Goal: Task Accomplishment & Management: Complete application form

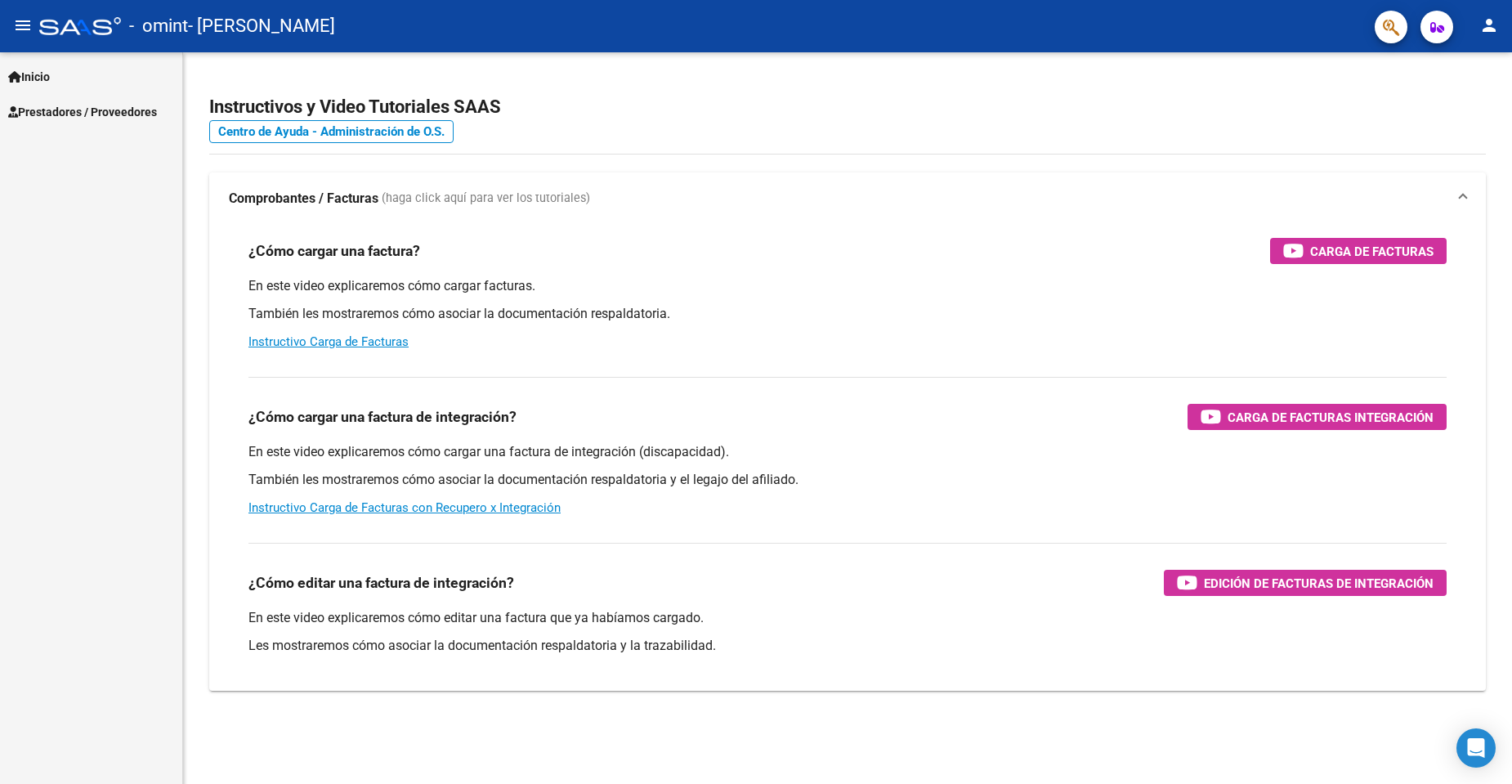
click at [69, 114] on span "Prestadores / Proveedores" at bounding box center [82, 111] width 149 height 18
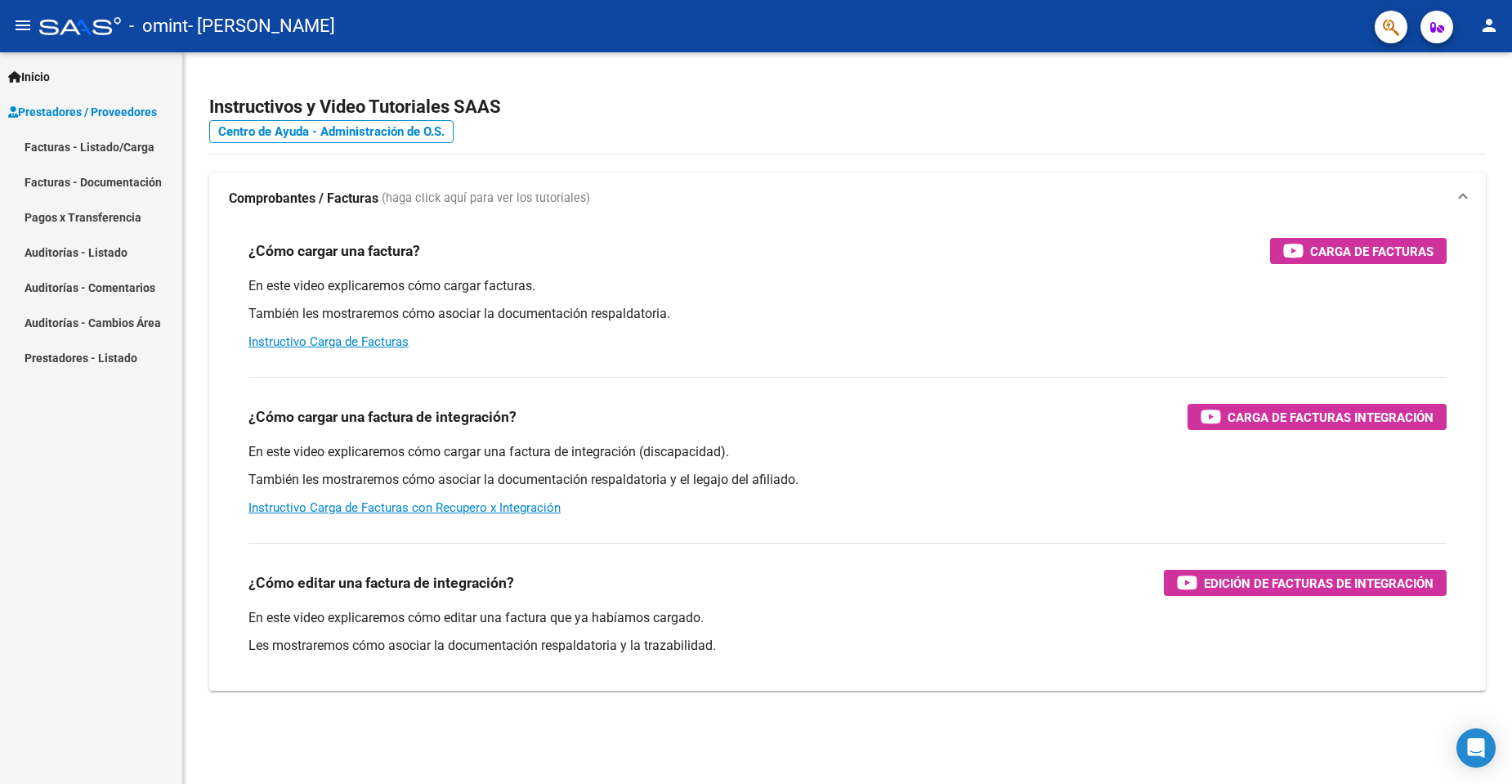
click at [139, 155] on link "Facturas - Listado/Carga" at bounding box center [91, 146] width 182 height 35
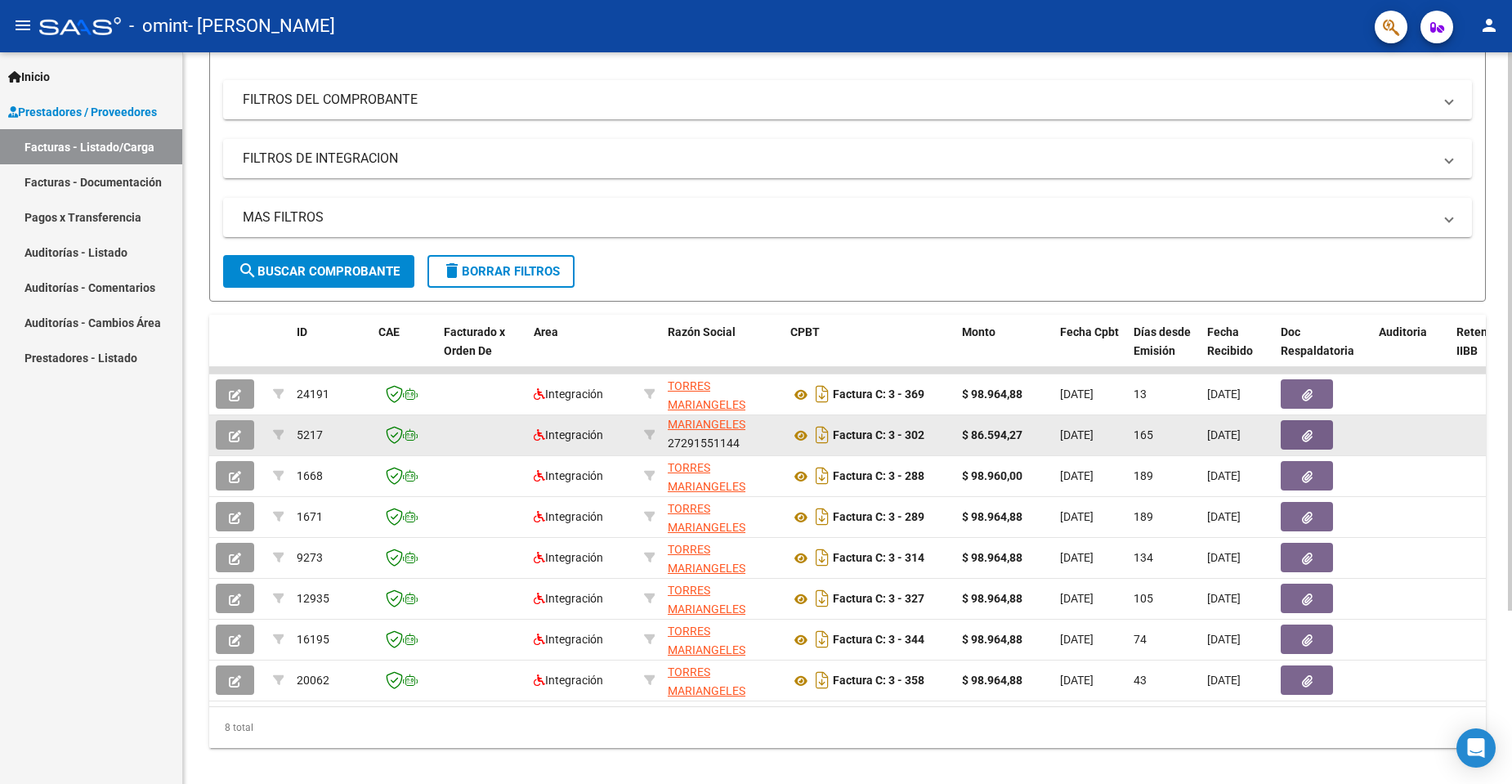
scroll to position [226, 0]
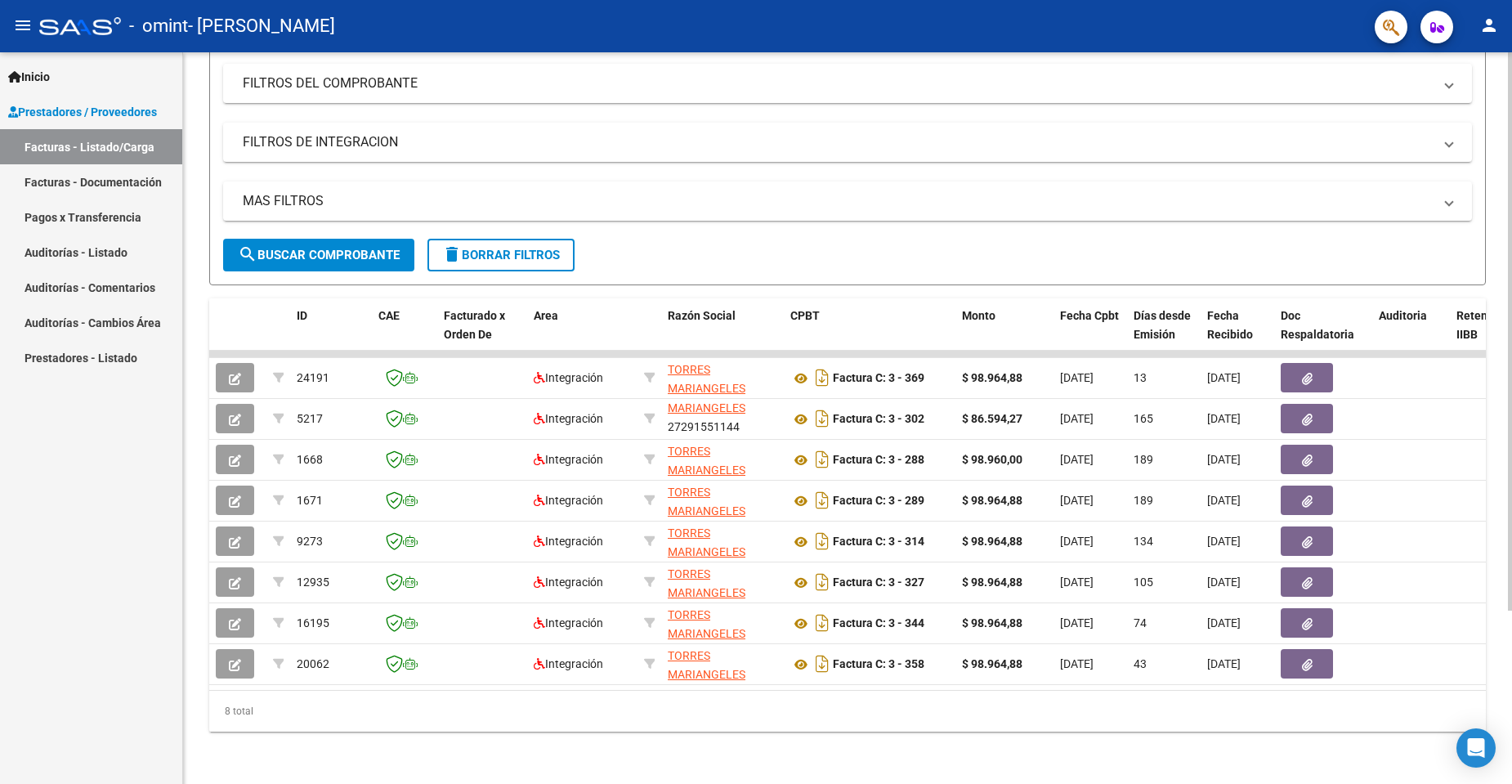
click at [1479, 677] on datatable-body "24191 Integración [PERSON_NAME] 27291551144 Factura C: 3 - 369 $ 98.964,88 [DAT…" at bounding box center [847, 520] width 1276 height 339
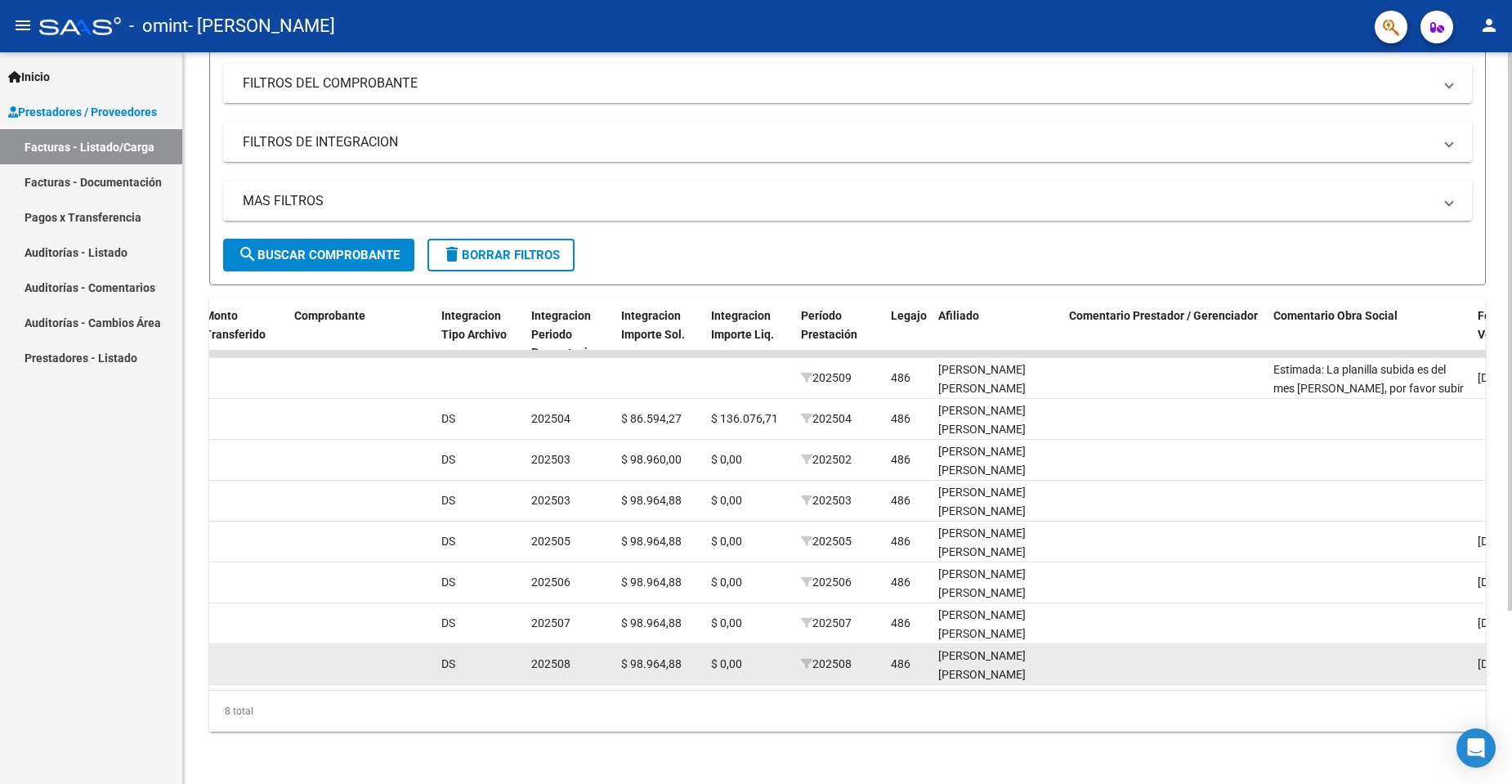
scroll to position [0, 1568]
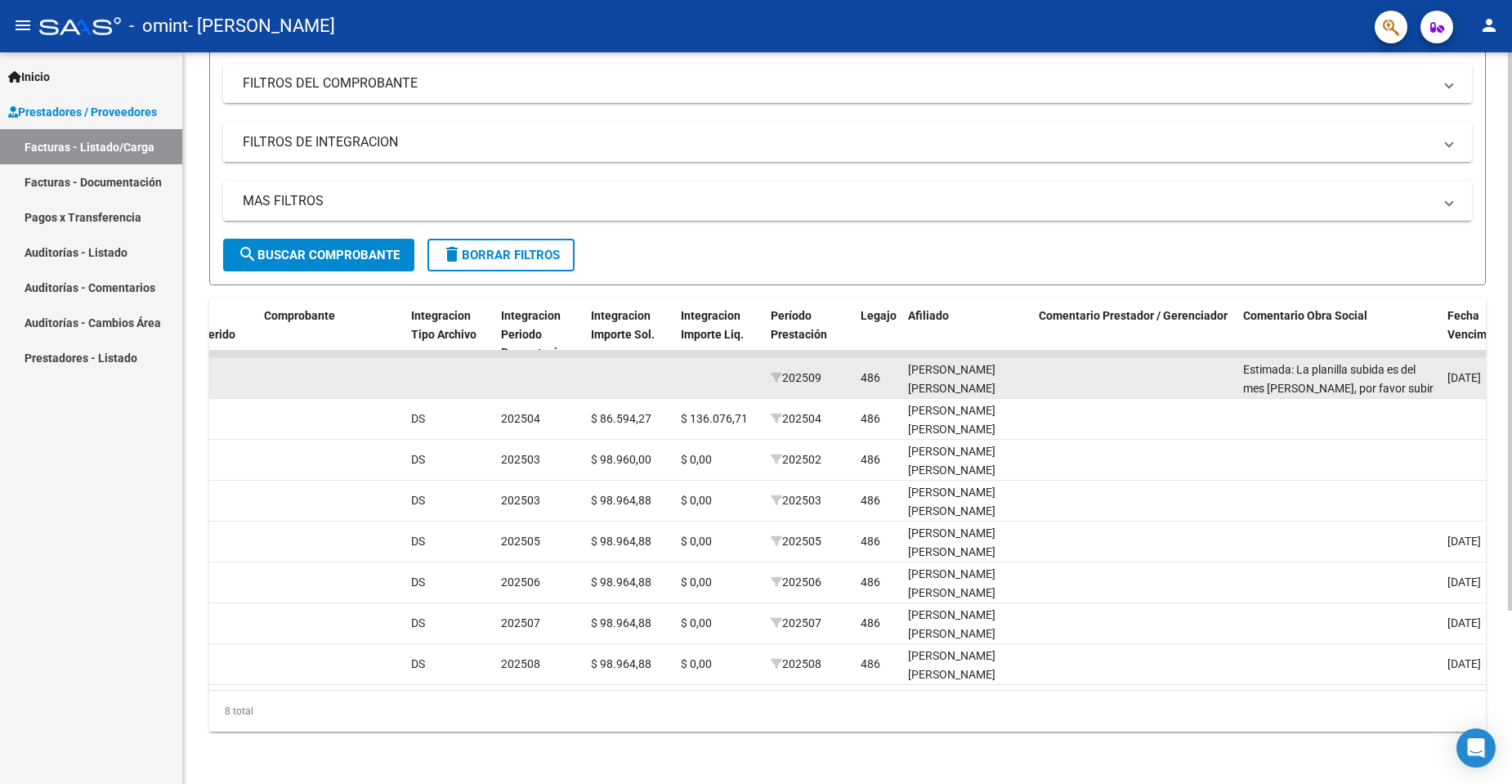
click at [1379, 366] on div "Estimada: La planilla subida es del mes [PERSON_NAME], por favor subir la de se…" at bounding box center [1339, 378] width 191 height 34
click at [989, 370] on div "[PERSON_NAME] [PERSON_NAME] 27530778032" at bounding box center [967, 388] width 117 height 55
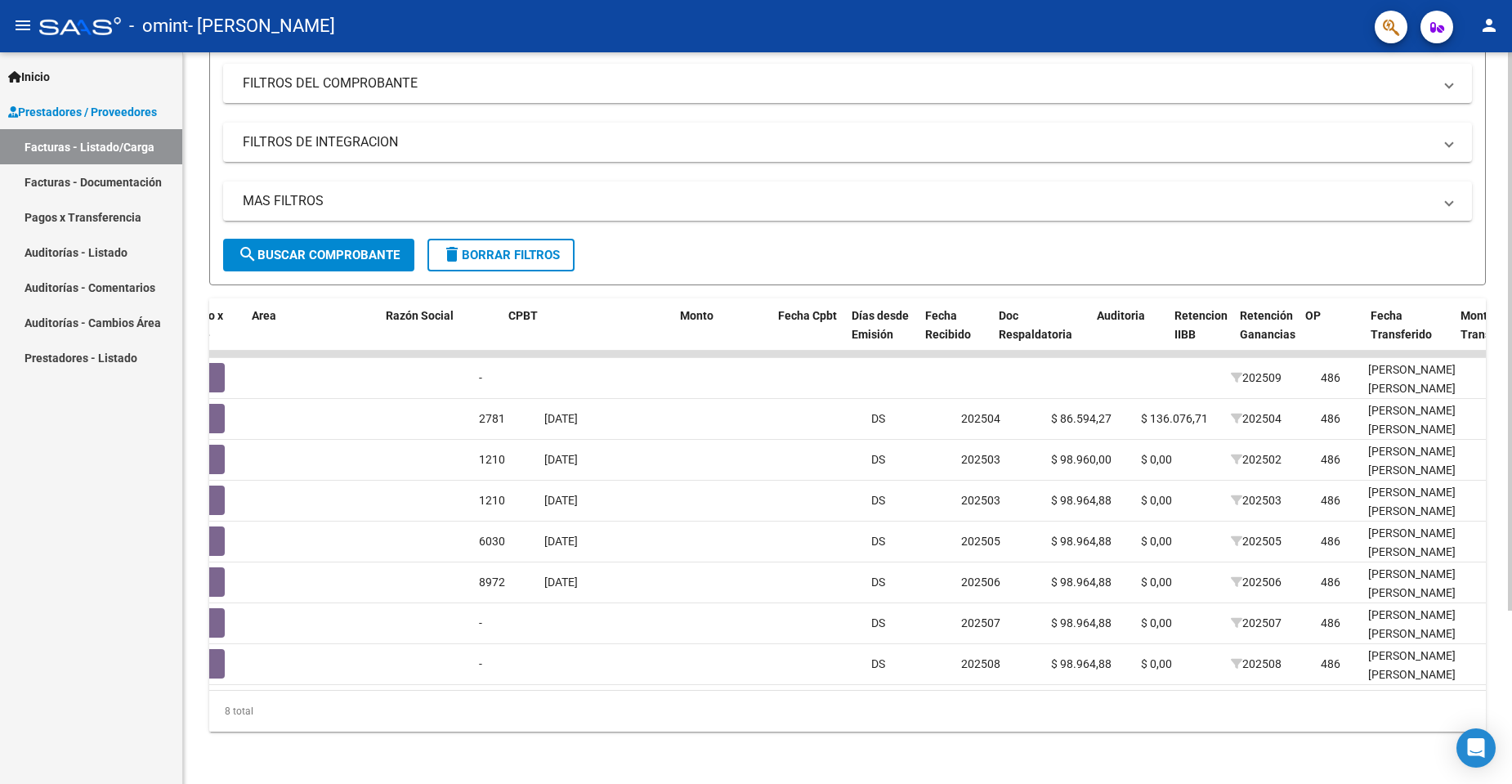
scroll to position [0, 0]
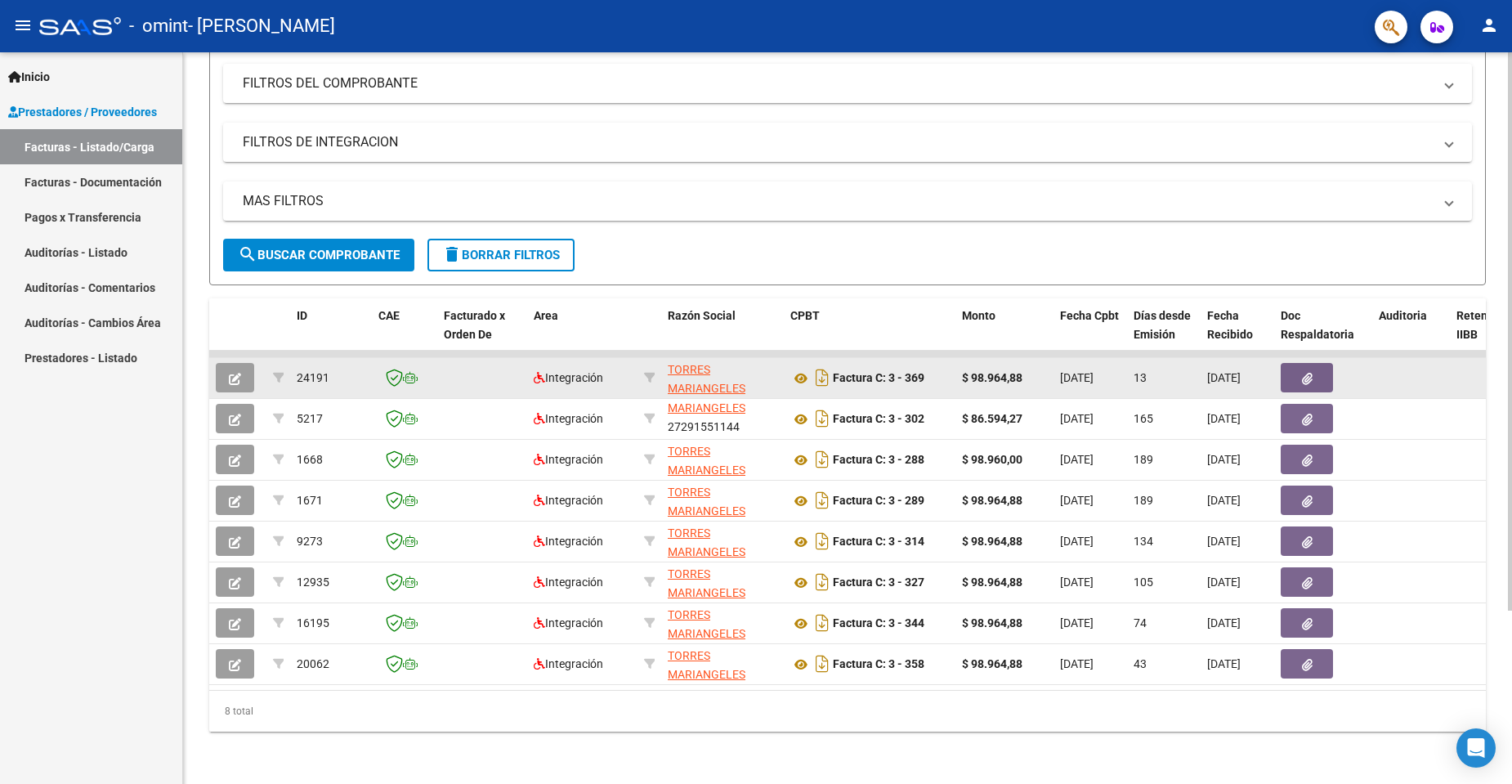
click at [240, 372] on icon "button" at bounding box center [235, 378] width 12 height 12
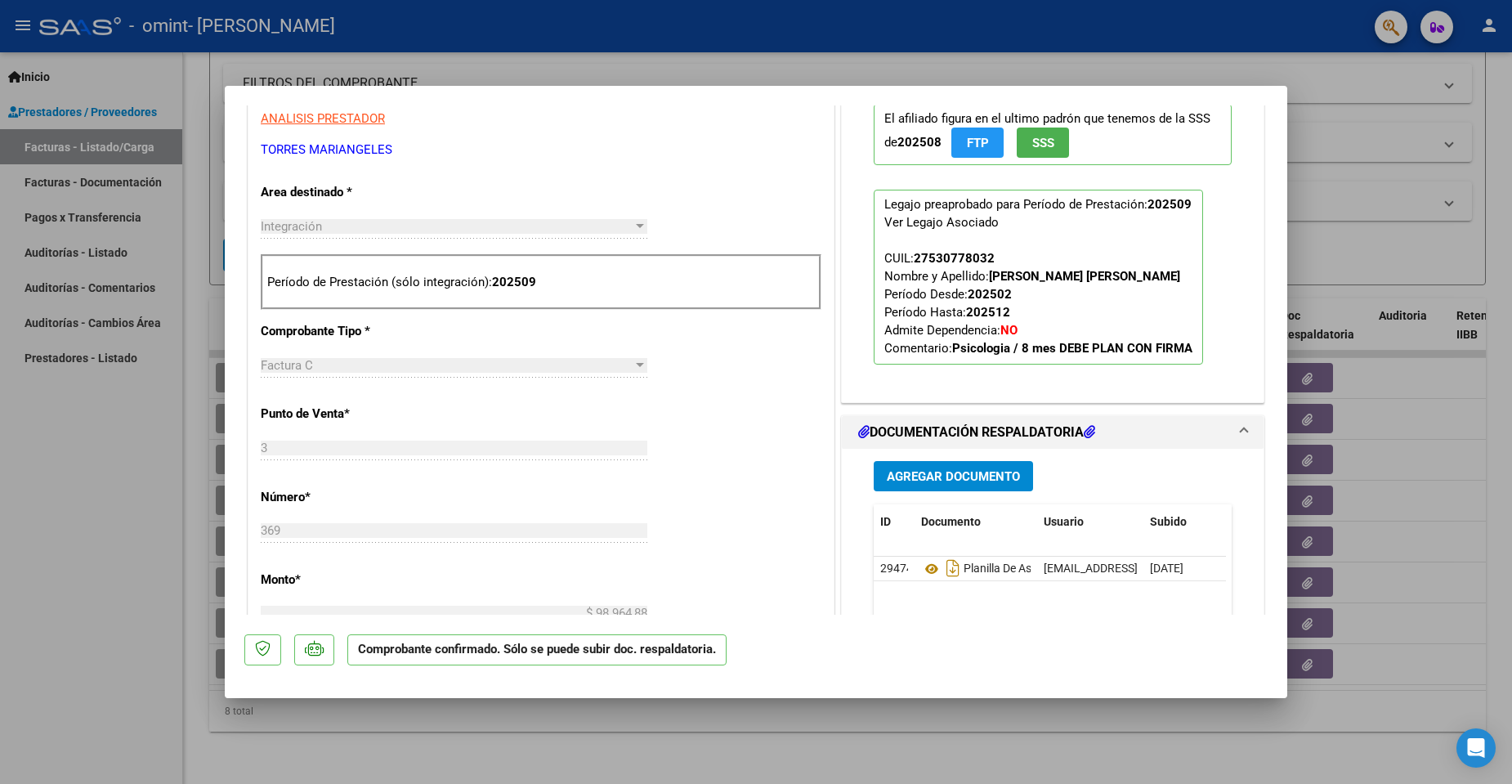
scroll to position [572, 0]
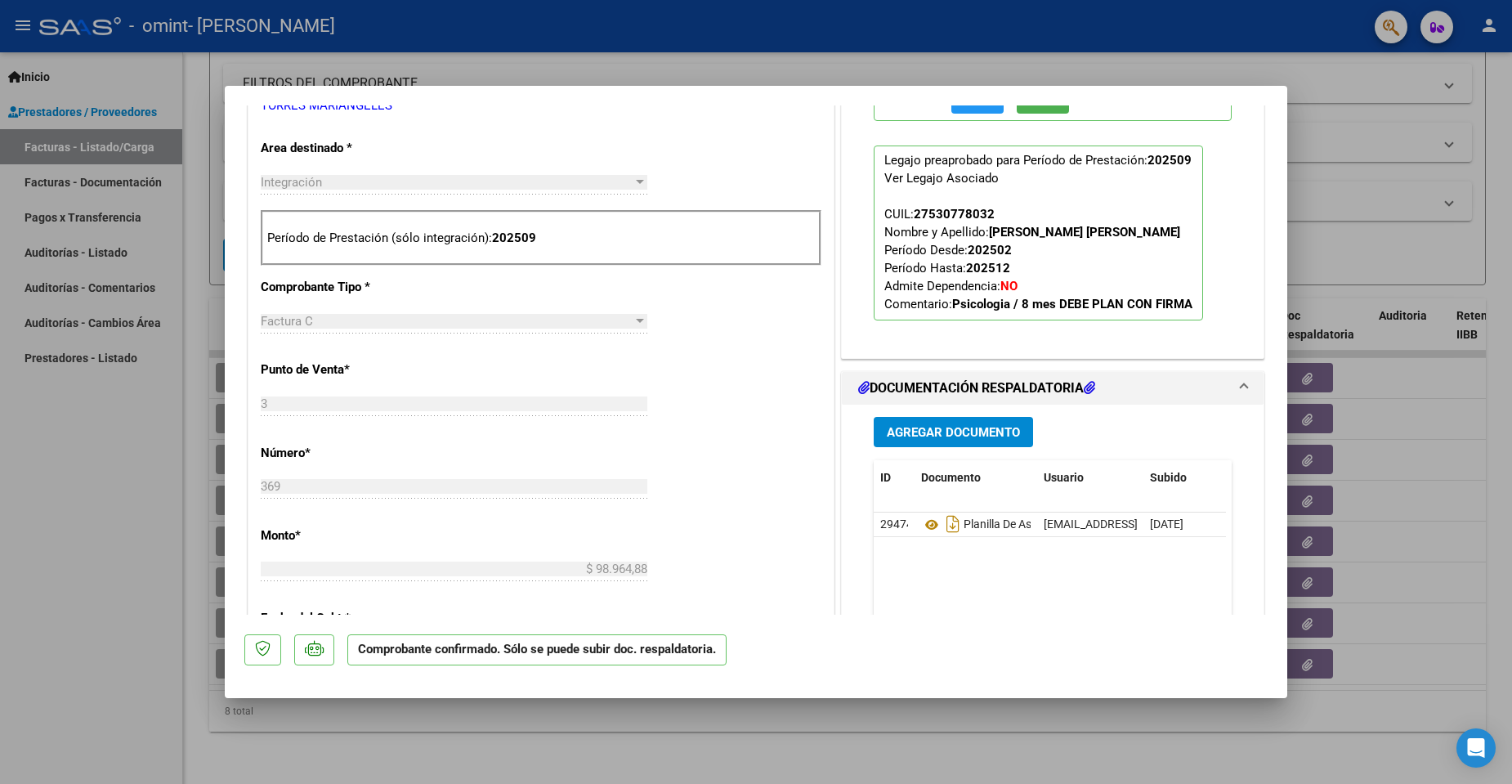
click at [934, 428] on span "Agregar Documento" at bounding box center [953, 432] width 134 height 14
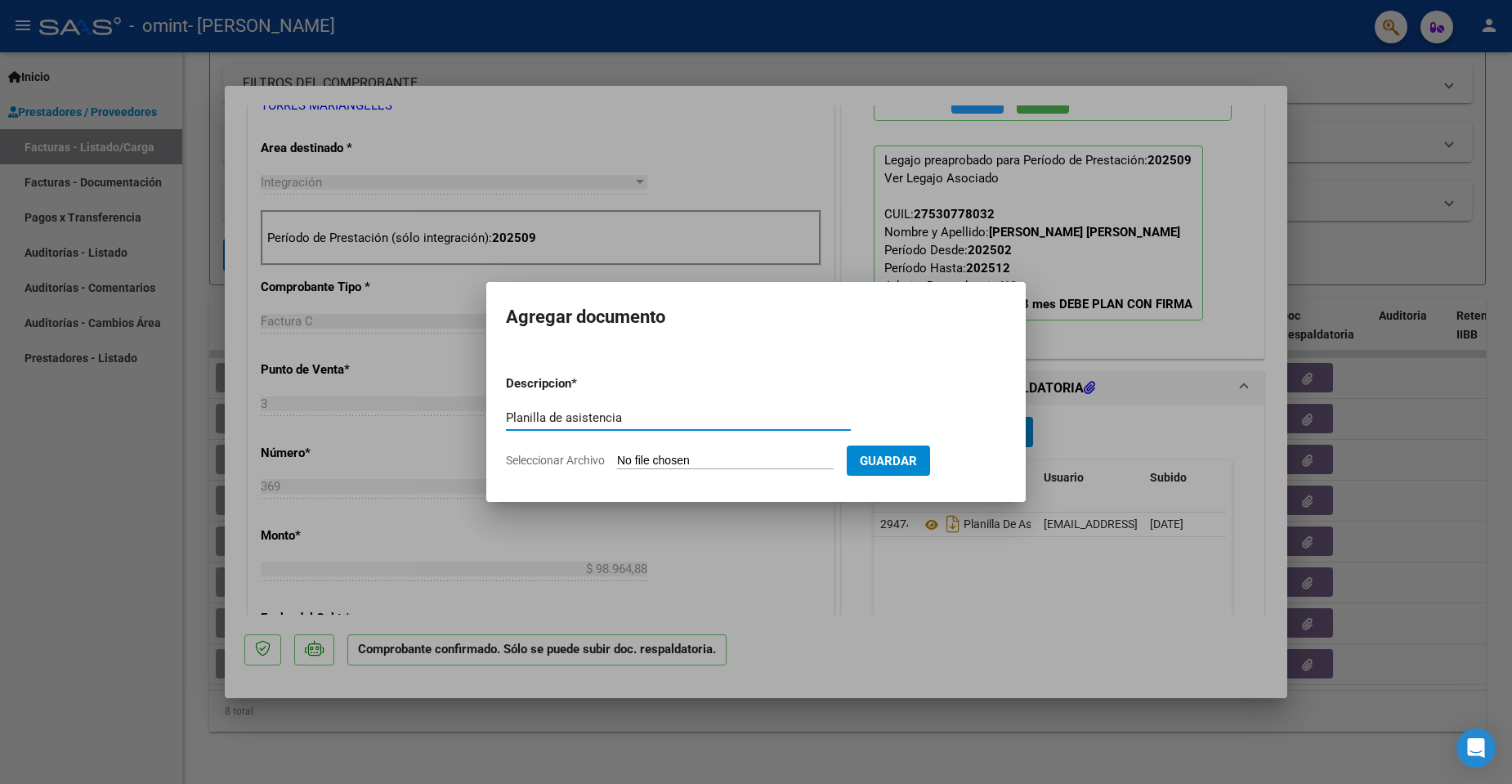
type input "Planilla de asistencia"
click at [556, 456] on span "Seleccionar Archivo" at bounding box center [555, 459] width 99 height 13
click at [617, 456] on input "Seleccionar Archivo" at bounding box center [725, 461] width 217 height 15
type input "C:\fakepath\[PERSON_NAME] - [PERSON_NAME] planilla .pdf"
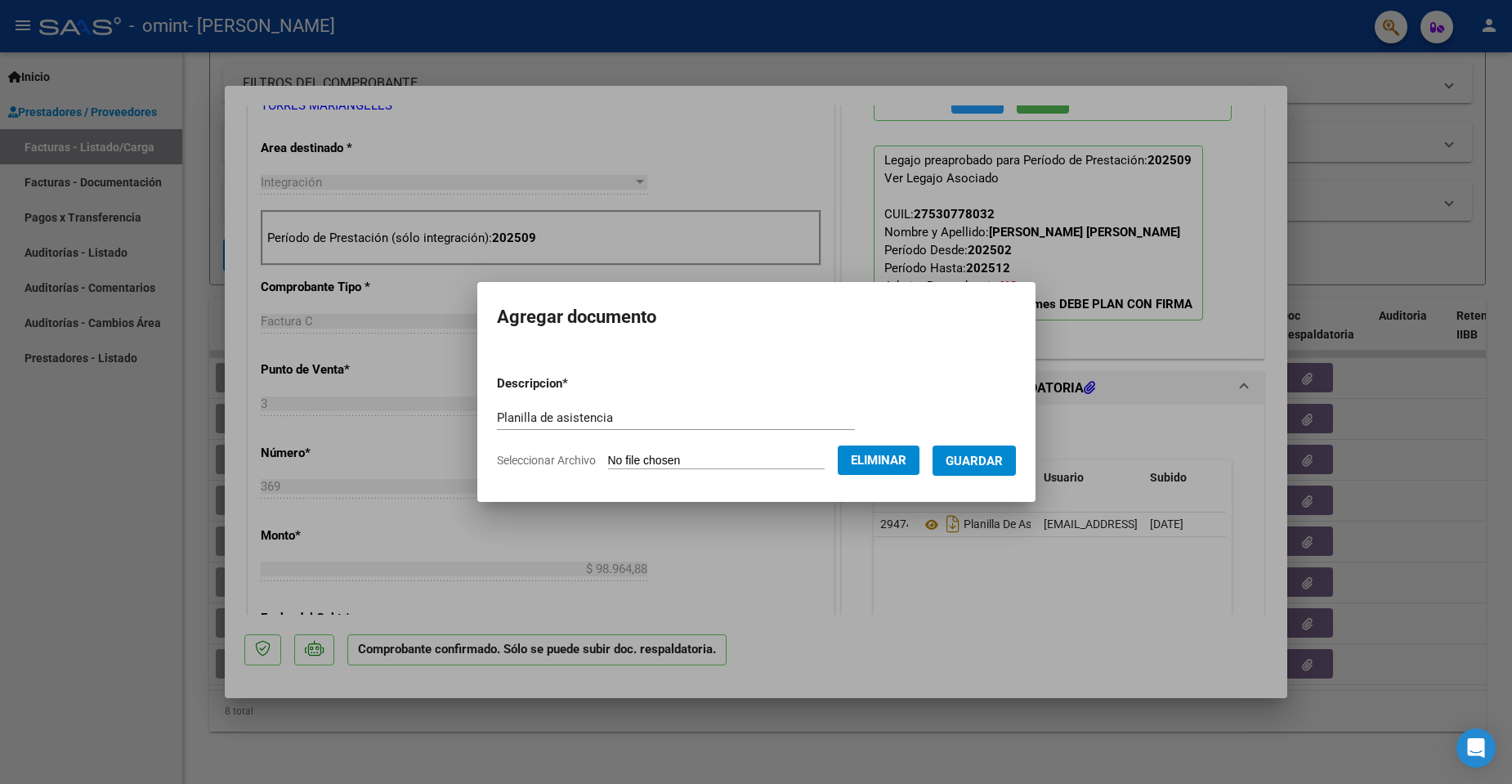
click at [1002, 463] on span "Guardar" at bounding box center [974, 460] width 57 height 14
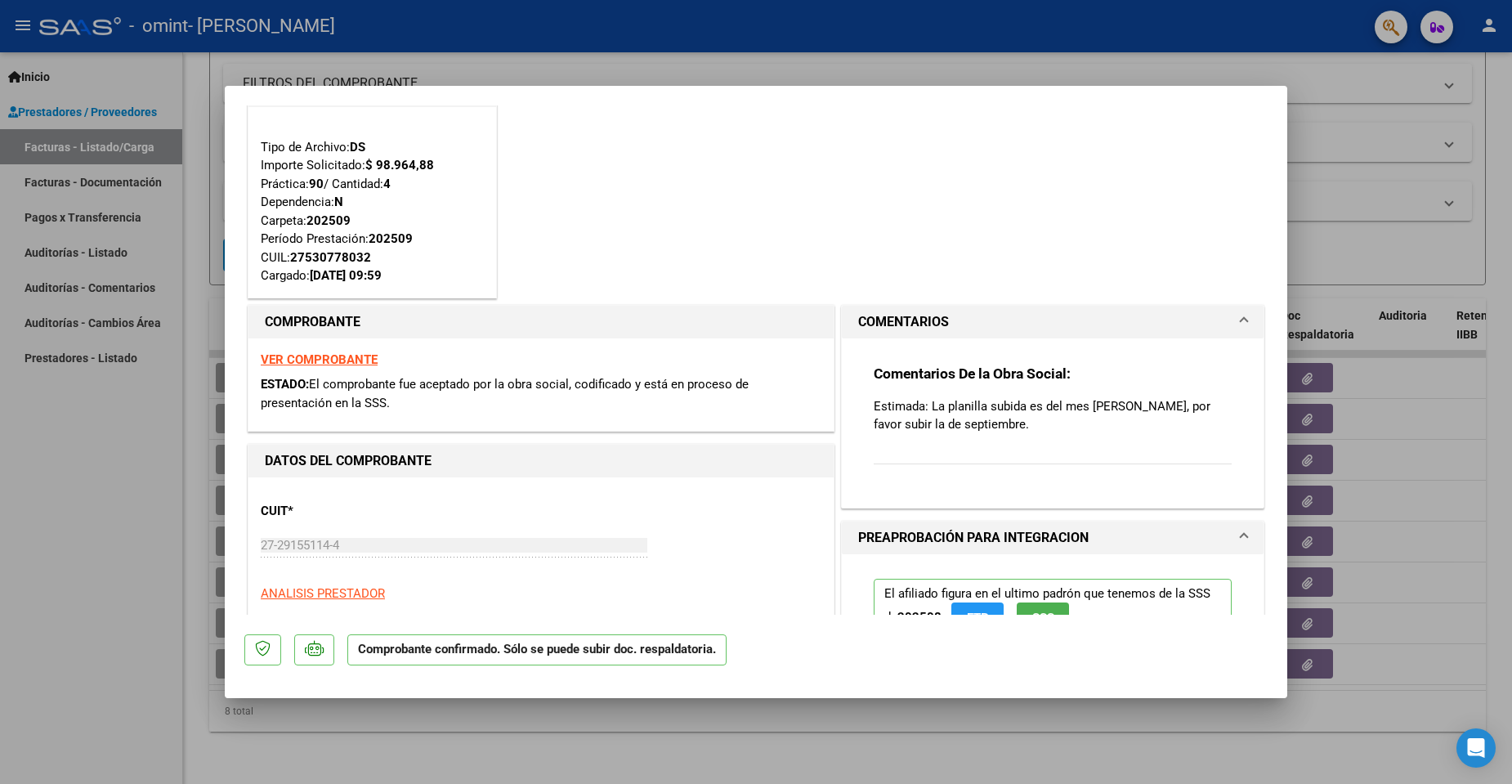
scroll to position [0, 0]
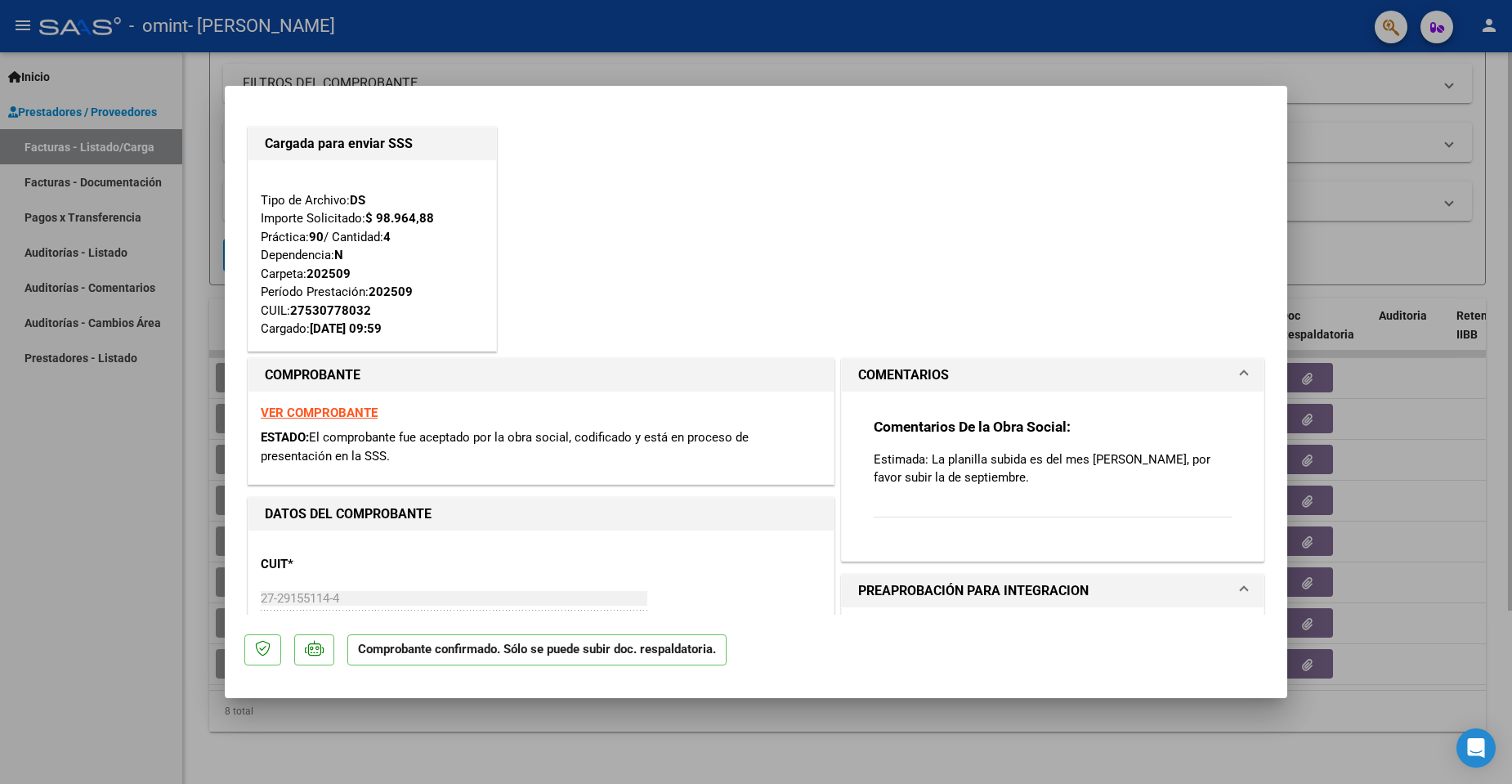
click at [998, 54] on div at bounding box center [756, 392] width 1512 height 784
type input "$ 0,00"
